Goal: Information Seeking & Learning: Learn about a topic

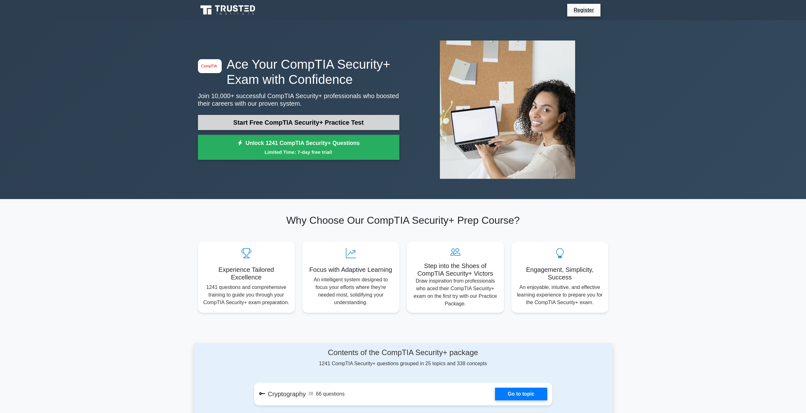
click at [292, 123] on link "Start Free CompTIA Security+ Practice Test" at bounding box center [298, 122] width 201 height 15
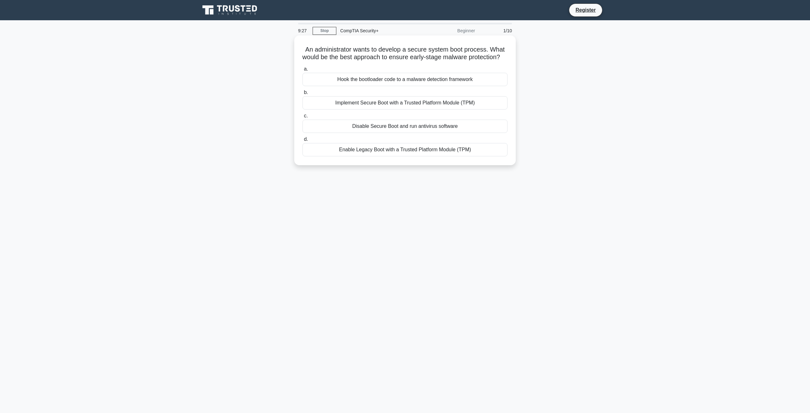
click at [319, 110] on div "Implement Secure Boot with a Trusted Platform Module (TPM)" at bounding box center [405, 102] width 205 height 13
click at [303, 95] on input "b. Implement Secure Boot with a Trusted Platform Module (TPM)" at bounding box center [303, 93] width 0 height 4
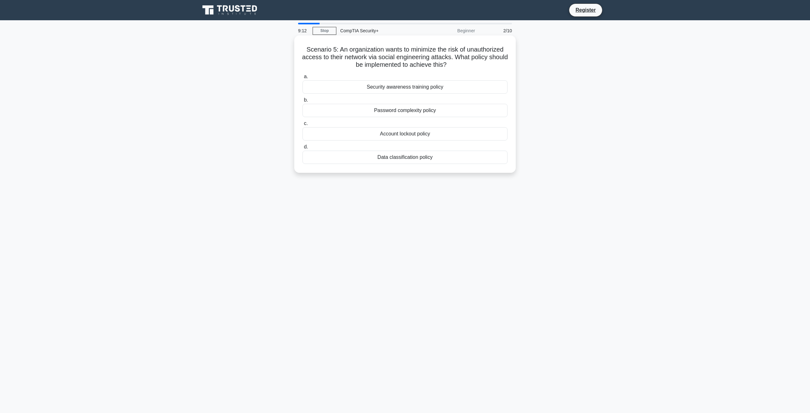
click at [458, 91] on div "Security awareness training policy" at bounding box center [405, 86] width 205 height 13
click at [303, 79] on input "a. Security awareness training policy" at bounding box center [303, 77] width 0 height 4
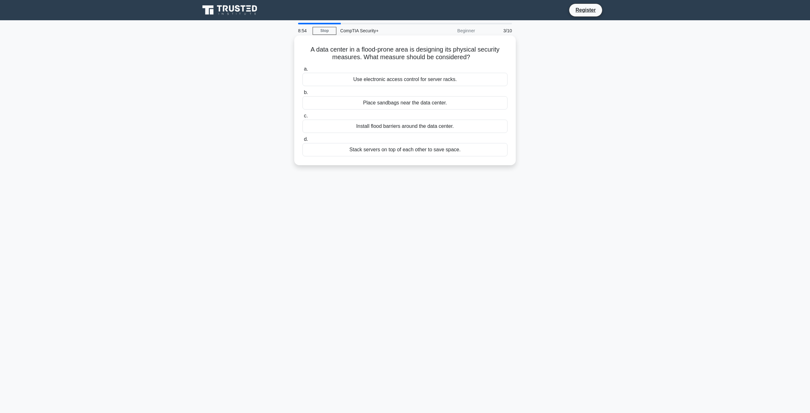
click at [410, 129] on div "Install flood barriers around the data center." at bounding box center [405, 126] width 205 height 13
click at [303, 118] on input "c. Install flood barriers around the data center." at bounding box center [303, 116] width 0 height 4
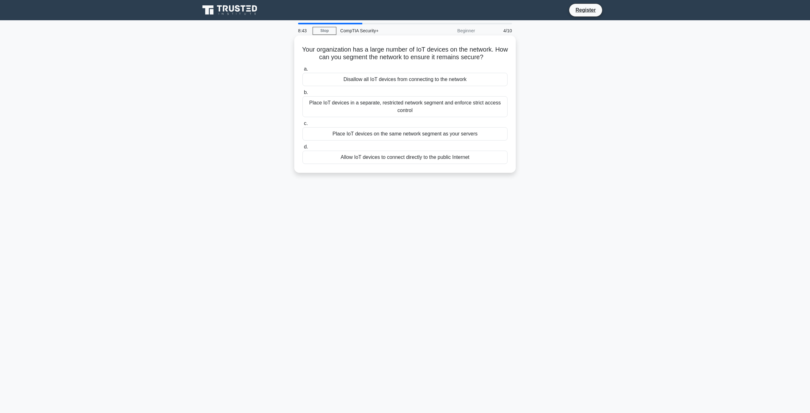
click at [447, 105] on div "Place IoT devices in a separate, restricted network segment and enforce strict …" at bounding box center [405, 106] width 205 height 21
click at [303, 95] on input "b. Place IoT devices in a separate, restricted network segment and enforce stri…" at bounding box center [303, 93] width 0 height 4
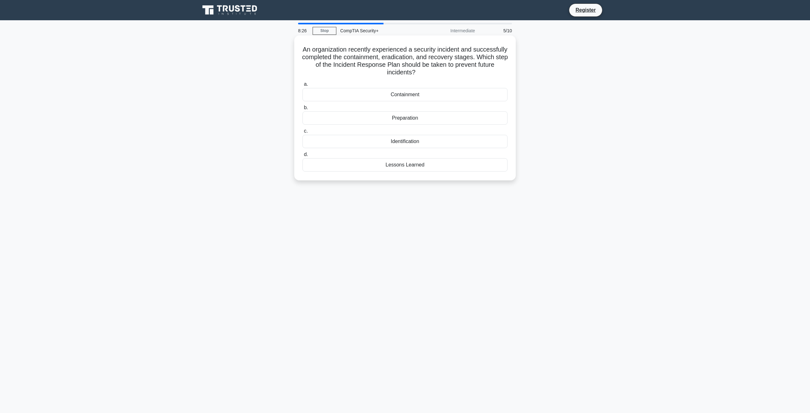
click at [454, 168] on div "Lessons Learned" at bounding box center [405, 164] width 205 height 13
click at [303, 157] on input "d. Lessons Learned" at bounding box center [303, 155] width 0 height 4
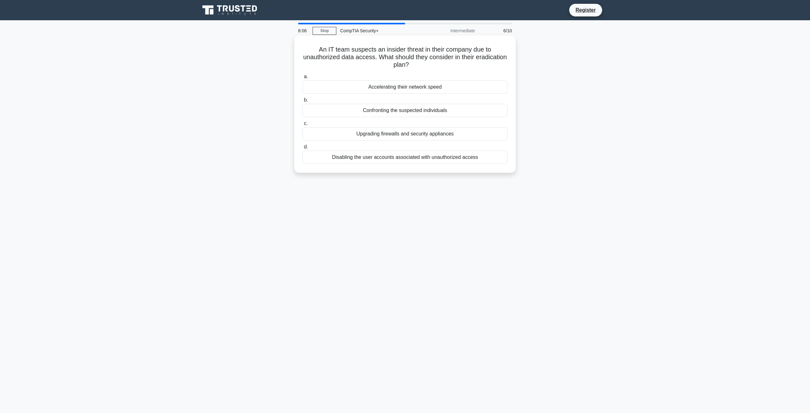
click at [426, 159] on div "Disabling the user accounts associated with unauthorized access" at bounding box center [405, 157] width 205 height 13
click at [303, 149] on input "d. Disabling the user accounts associated with unauthorized access" at bounding box center [303, 147] width 0 height 4
click at [466, 157] on div "Threat Intelligence Feeds." at bounding box center [405, 157] width 205 height 13
click at [303, 149] on input "d. Threat Intelligence Feeds." at bounding box center [303, 147] width 0 height 4
click at [444, 110] on div "OS fingerprinting" at bounding box center [405, 110] width 205 height 13
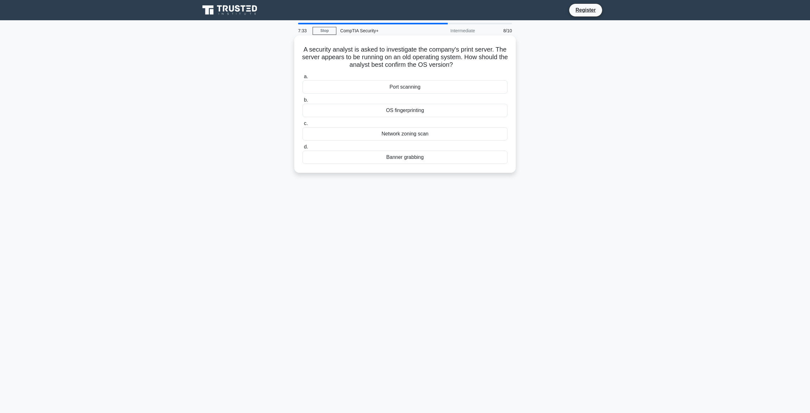
click at [303, 102] on input "b. OS fingerprinting" at bounding box center [303, 100] width 0 height 4
click at [424, 158] on div "Configuration drift monitoring" at bounding box center [405, 157] width 205 height 13
click at [303, 149] on input "d. Configuration drift monitoring" at bounding box center [303, 147] width 0 height 4
click at [401, 135] on div "Acceptable use policy" at bounding box center [405, 133] width 205 height 13
click at [303, 126] on input "c. Acceptable use policy" at bounding box center [303, 124] width 0 height 4
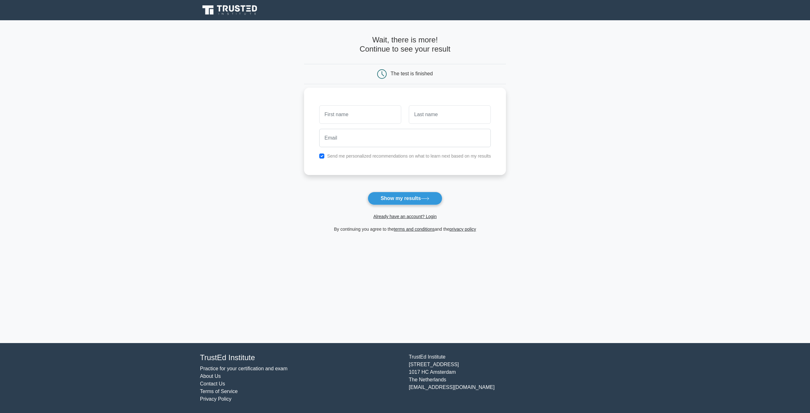
drag, startPoint x: 353, startPoint y: 117, endPoint x: 371, endPoint y: 117, distance: 18.0
click at [353, 117] on input "text" at bounding box center [360, 114] width 82 height 18
type input "[PERSON_NAME]"
type input "Krabec"
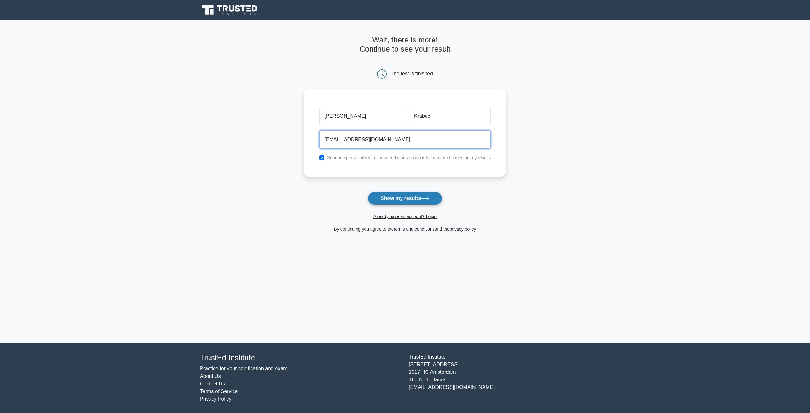
type input "[EMAIL_ADDRESS][DOMAIN_NAME]"
click at [410, 199] on button "Show my results" at bounding box center [405, 198] width 75 height 13
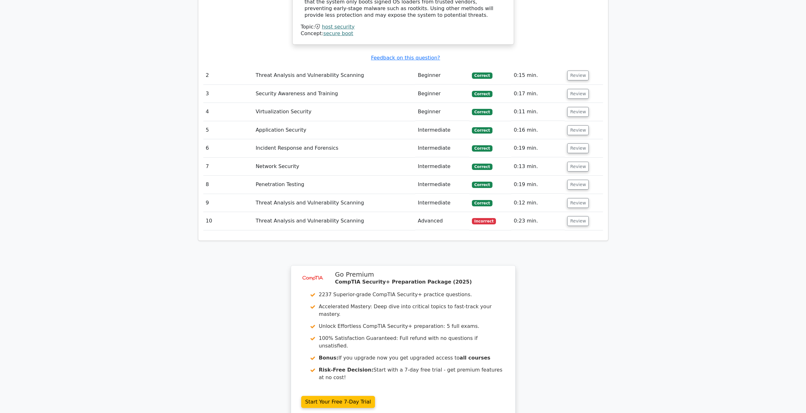
scroll to position [803, 0]
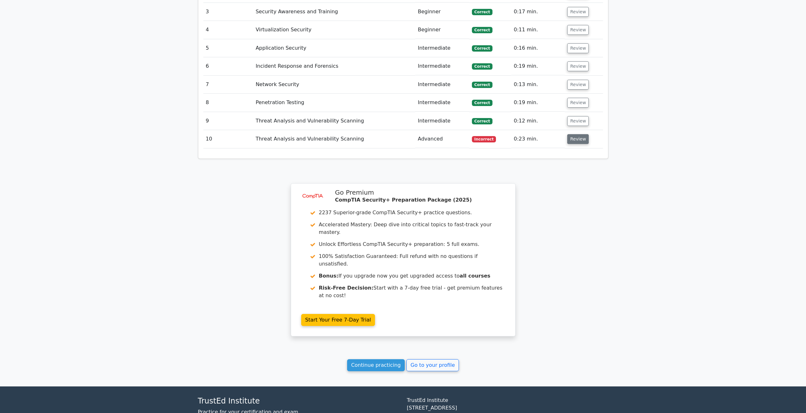
click at [575, 134] on button "Review" at bounding box center [578, 139] width 22 height 10
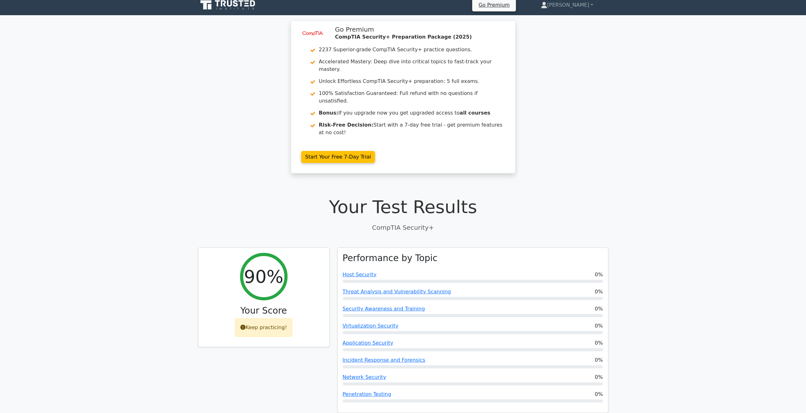
scroll to position [0, 0]
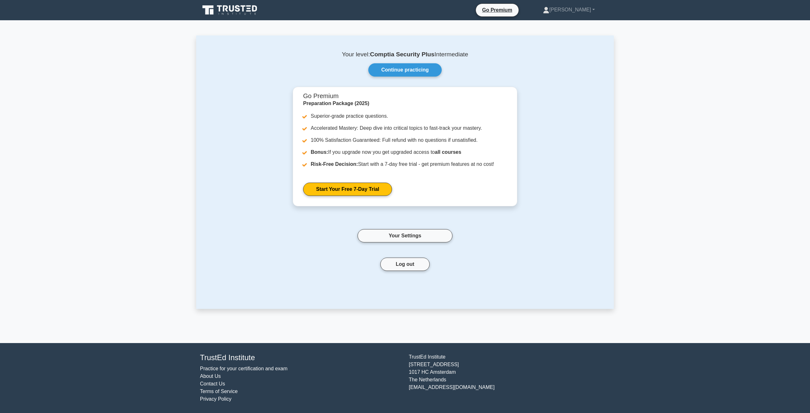
click at [237, 8] on icon at bounding box center [237, 8] width 5 height 7
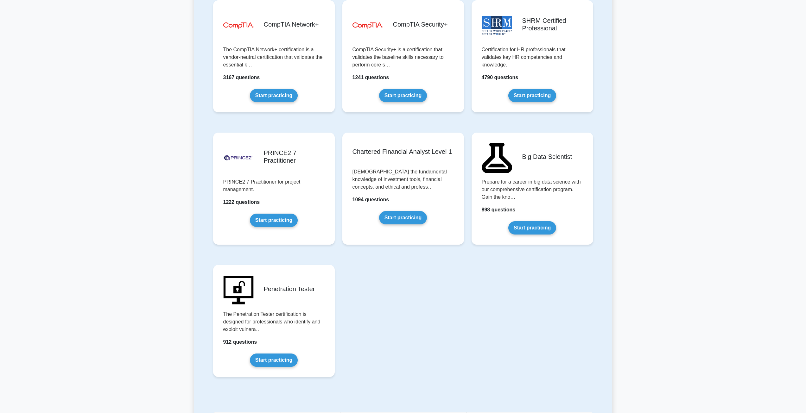
scroll to position [1171, 0]
